Goal: Transaction & Acquisition: Download file/media

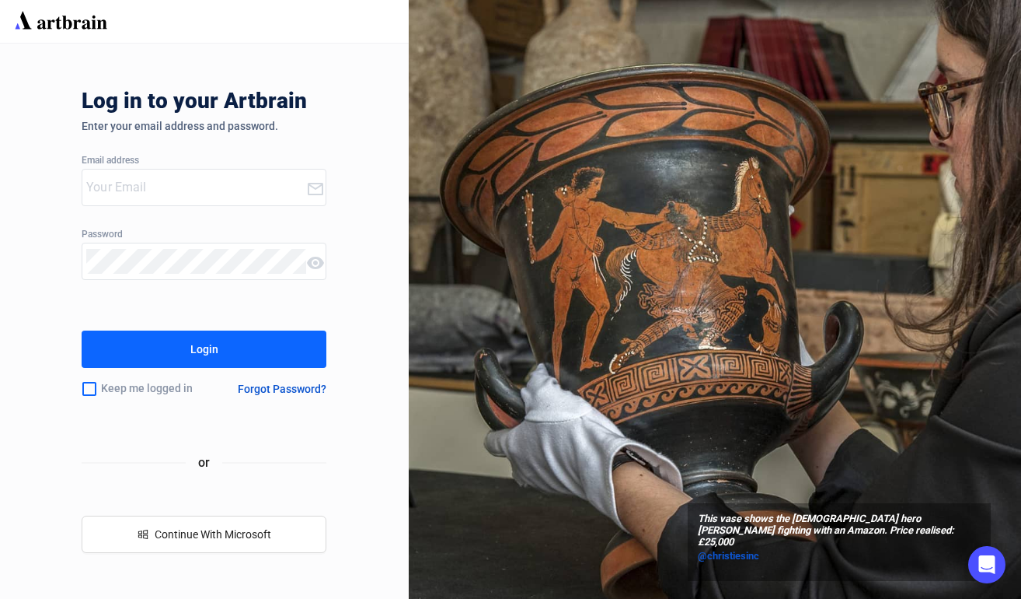
type input "[PERSON_NAME][EMAIL_ADDRESS][DOMAIN_NAME]"
click at [241, 341] on button "Login" at bounding box center [204, 348] width 245 height 37
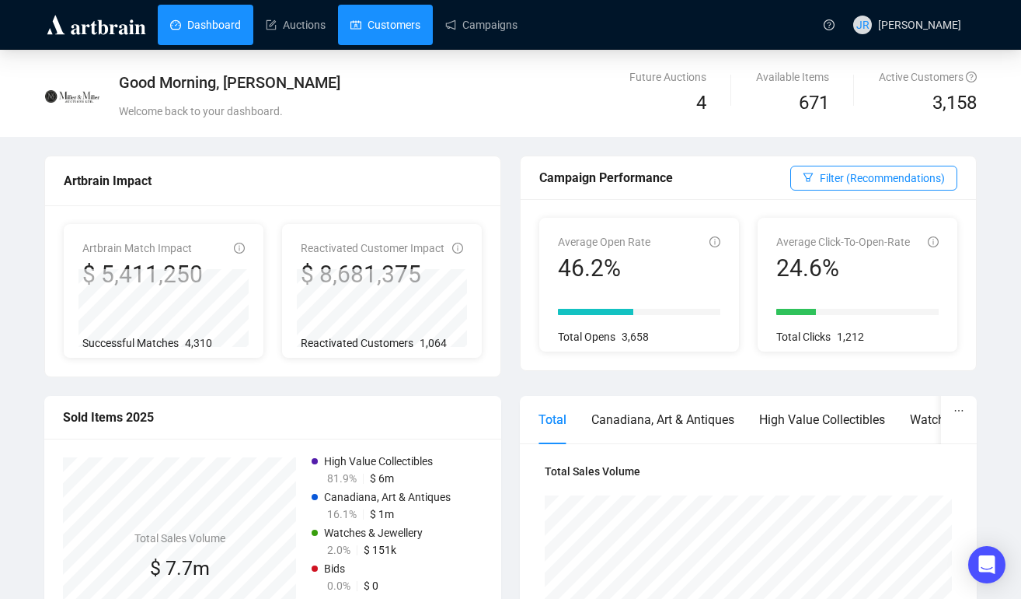
click at [408, 26] on link "Customers" at bounding box center [386, 25] width 70 height 40
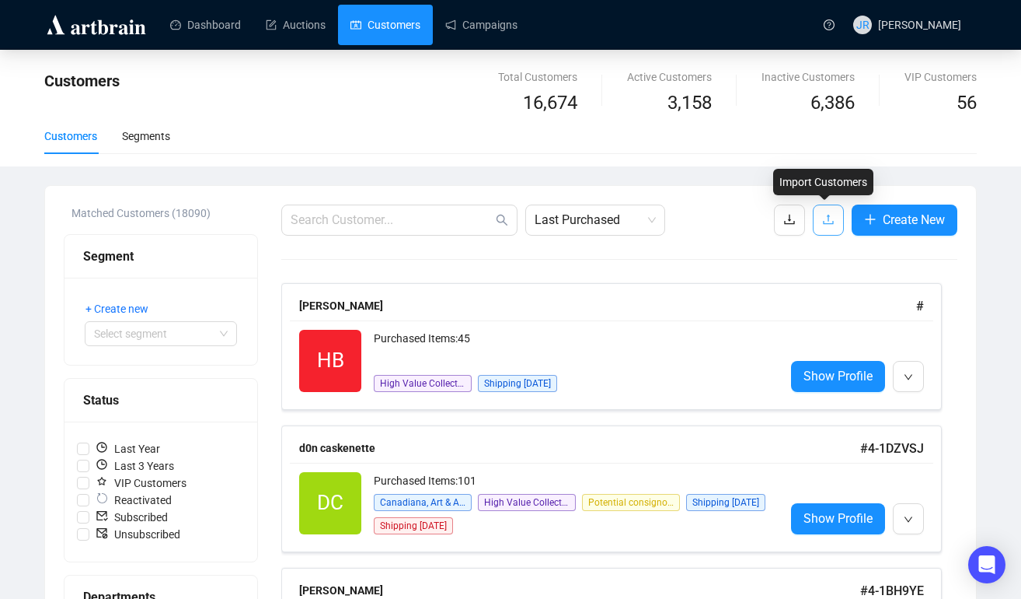
click at [822, 222] on icon "upload" at bounding box center [828, 219] width 12 height 12
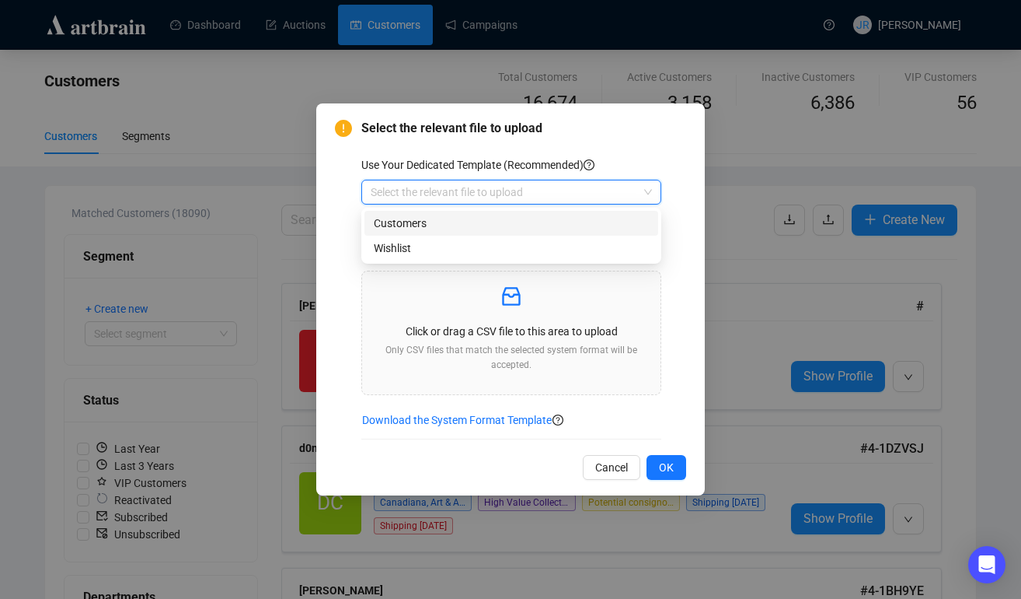
click at [634, 195] on input "search" at bounding box center [504, 191] width 267 height 23
click at [590, 218] on div "Customers" at bounding box center [511, 223] width 275 height 17
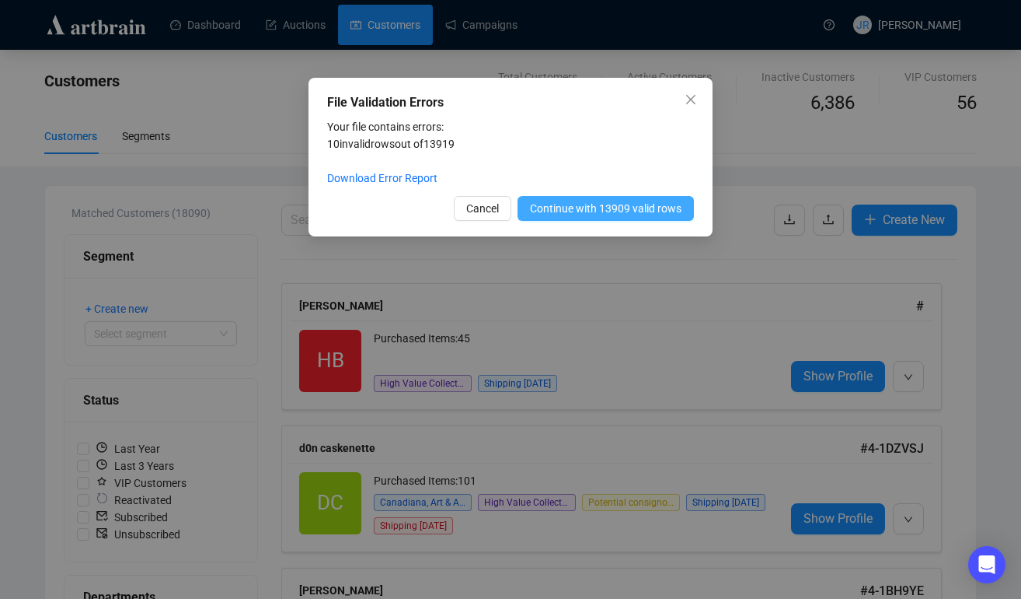
click at [581, 212] on span "Continue with 13909 valid rows" at bounding box center [606, 208] width 152 height 17
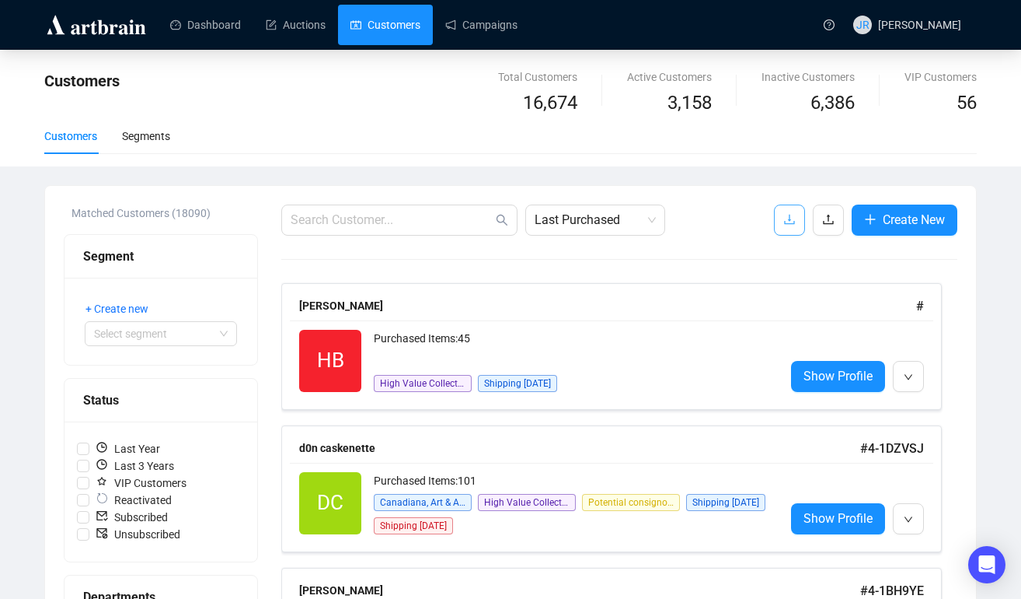
click at [788, 218] on icon "download" at bounding box center [790, 219] width 12 height 12
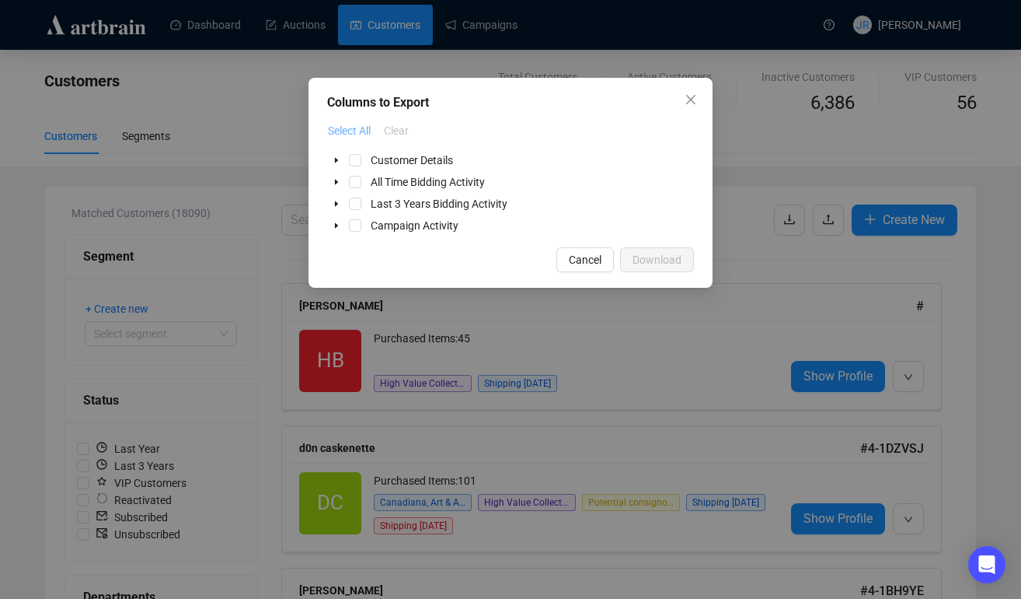
click at [350, 128] on span "Select All" at bounding box center [349, 130] width 43 height 17
click at [654, 255] on span "Download" at bounding box center [657, 259] width 49 height 17
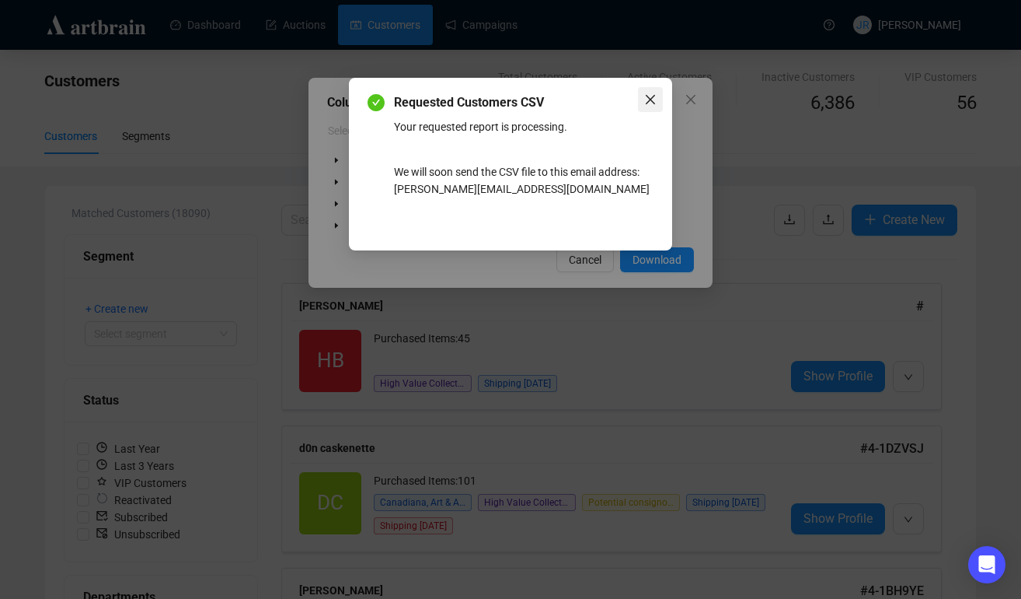
click at [658, 95] on span "Close" at bounding box center [650, 99] width 25 height 12
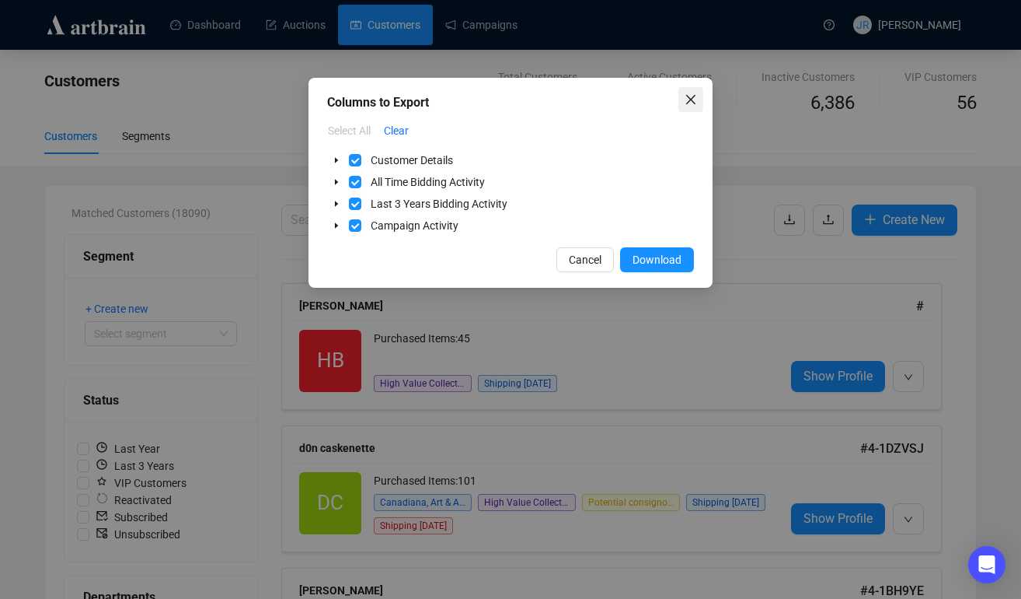
click at [694, 96] on icon "close" at bounding box center [691, 99] width 12 height 12
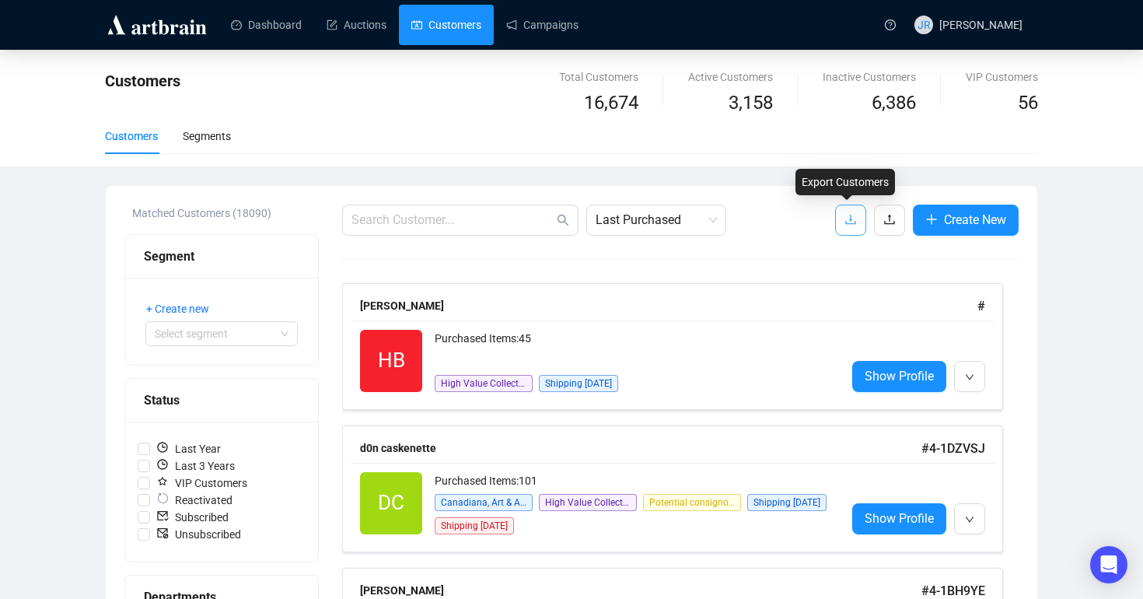
click at [850, 212] on span "button" at bounding box center [850, 219] width 12 height 19
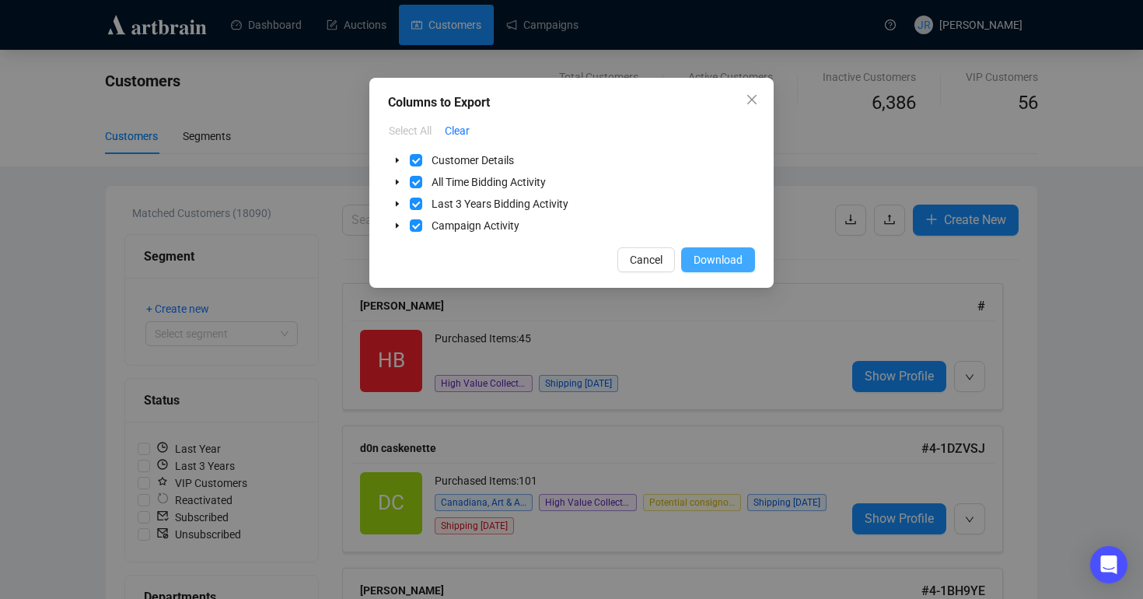
click at [730, 258] on span "Download" at bounding box center [717, 259] width 49 height 17
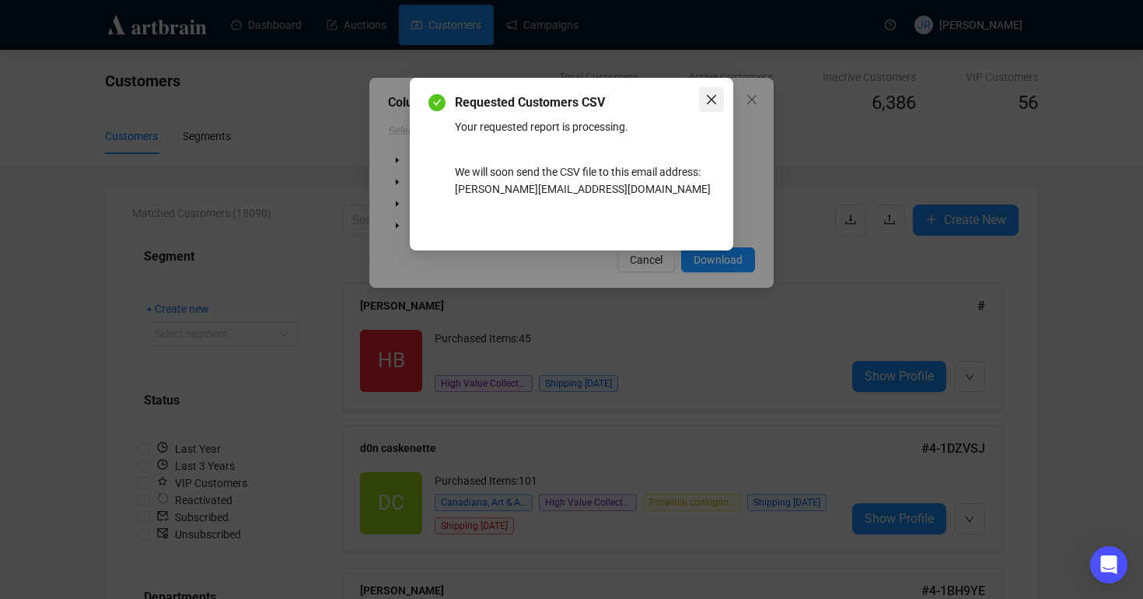
click at [712, 95] on icon "close" at bounding box center [711, 99] width 12 height 12
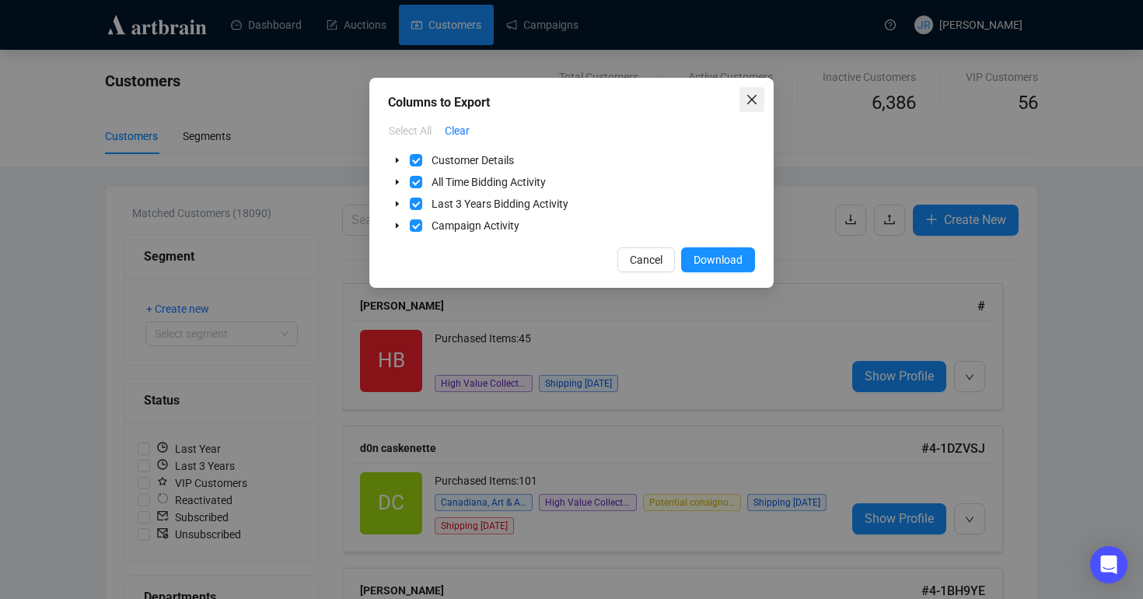
click at [751, 95] on icon "close" at bounding box center [751, 99] width 12 height 12
